Goal: Use online tool/utility: Utilize a website feature to perform a specific function

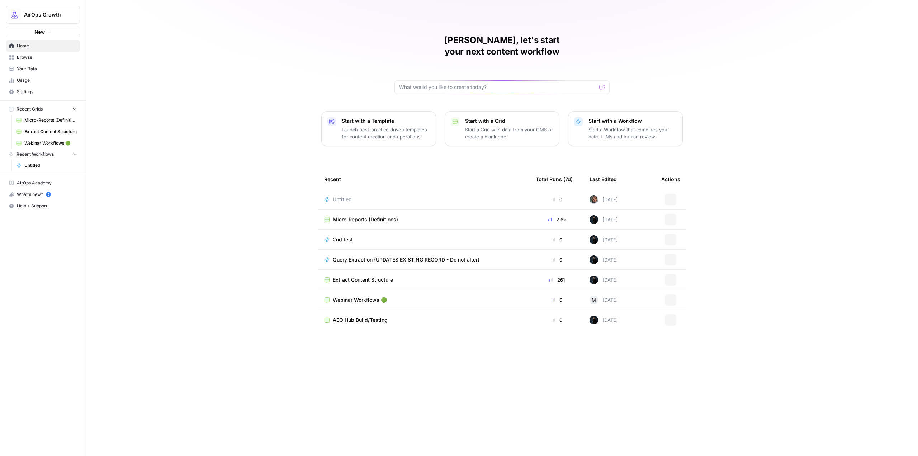
click at [613, 126] on p "Start a Workflow that combines your data, LLMs and human review" at bounding box center [632, 133] width 88 height 14
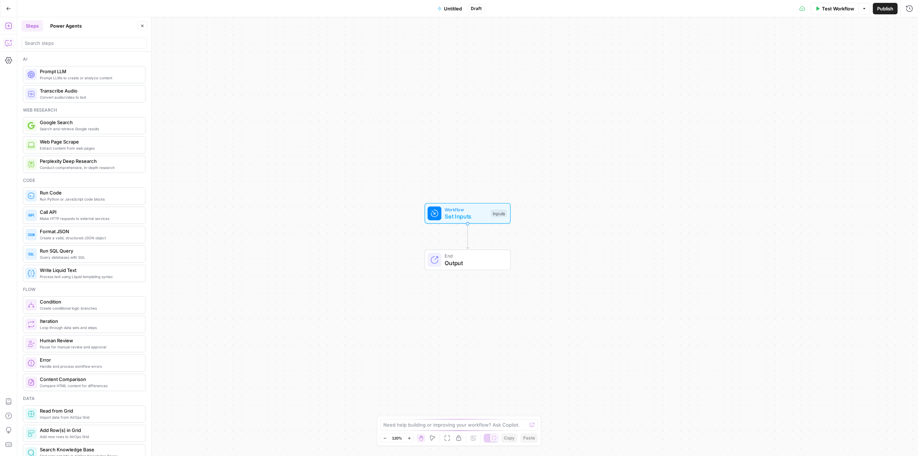
click at [3, 42] on button "Copilot" at bounding box center [8, 42] width 11 height 11
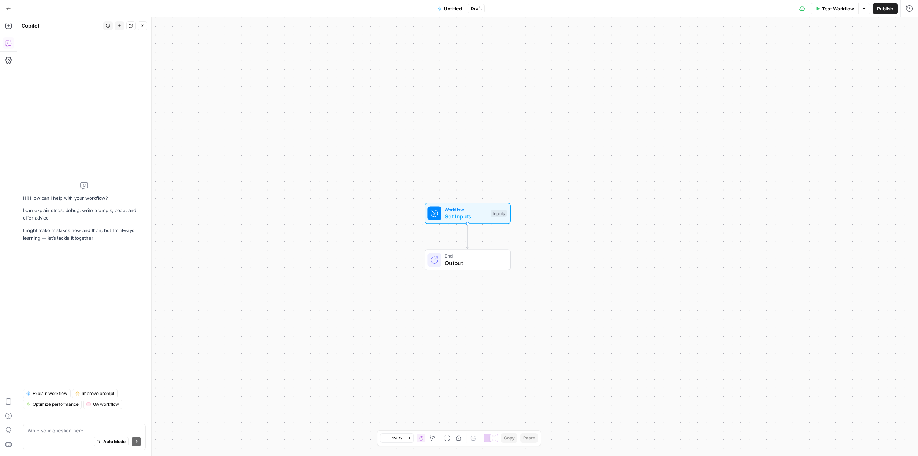
click at [84, 426] on div "Write your question here Auto Mode Send" at bounding box center [84, 436] width 123 height 27
paste textarea "create a workflow for creating blog articles. Add a main input topic, a brand k…"
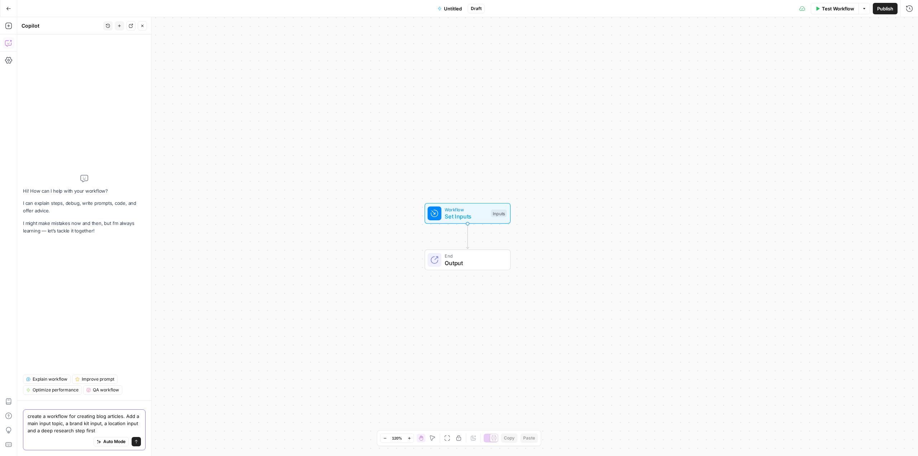
type textarea "create a workflow for creating blog articles. Add a main input topic, a brand k…"
click at [135, 440] on icon "submit" at bounding box center [136, 441] width 4 height 4
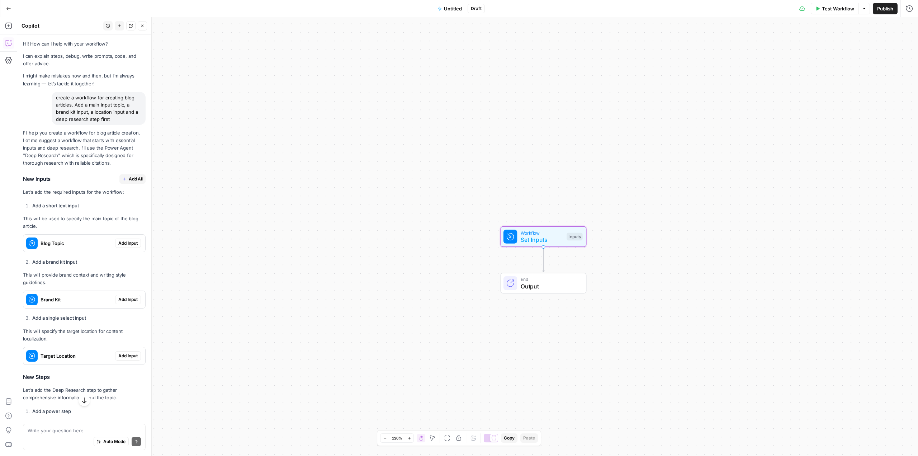
click at [123, 239] on button "Add Input" at bounding box center [128, 242] width 26 height 9
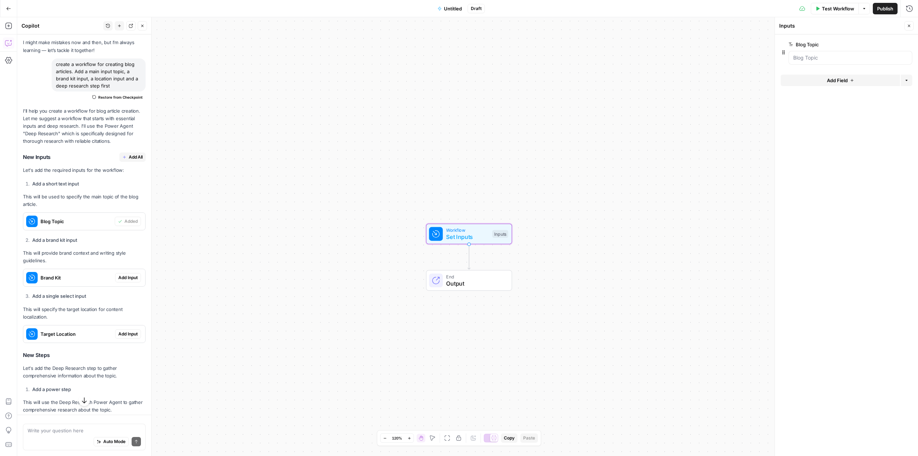
scroll to position [36, 0]
